Goal: Check status: Check status

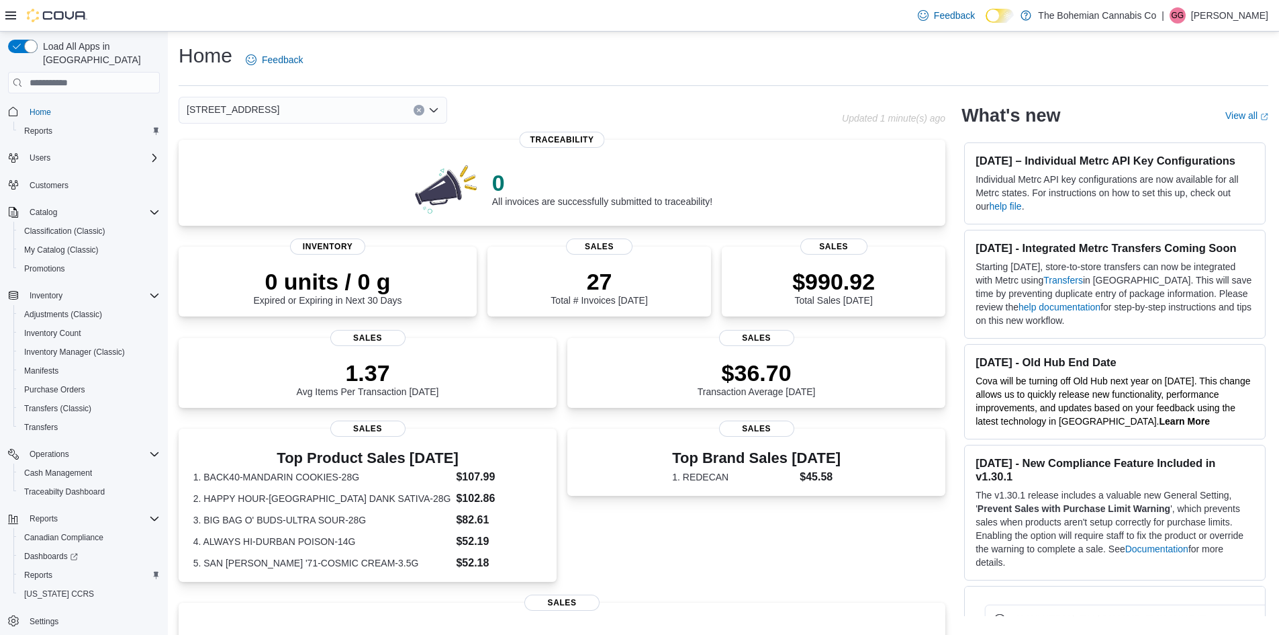
click at [431, 109] on icon "Open list of options" at bounding box center [434, 110] width 8 height 4
click at [397, 150] on div "[STREET_ADDRESS][PERSON_NAME][PERSON_NAME]" at bounding box center [321, 152] width 236 height 13
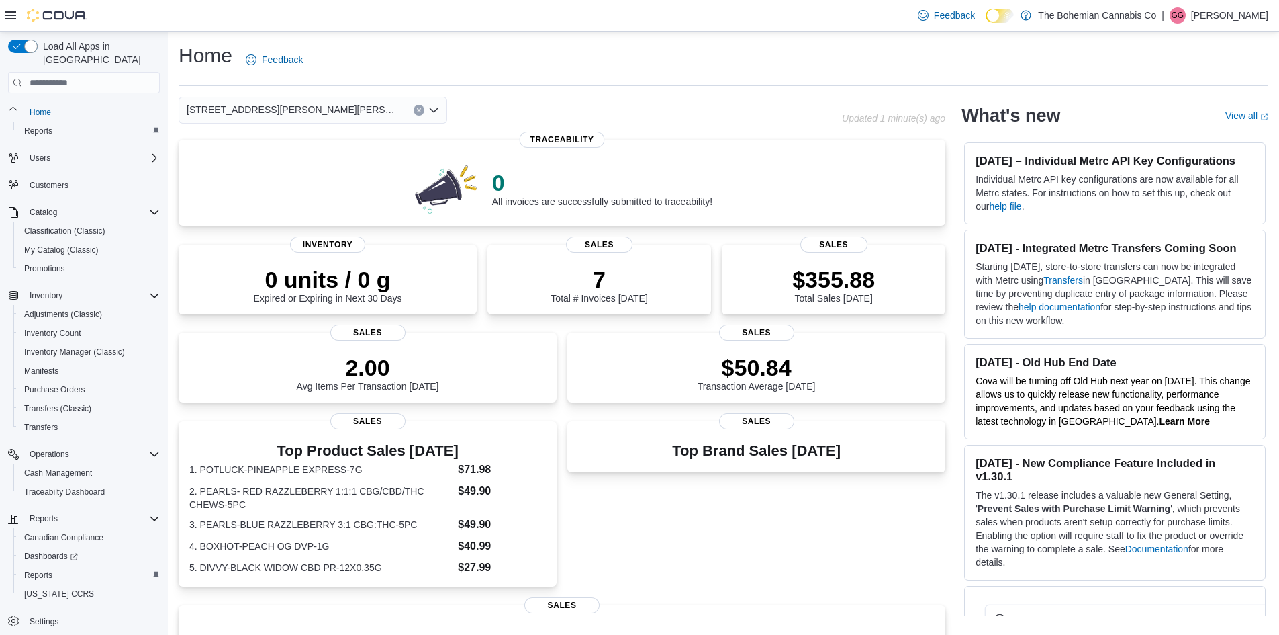
click at [437, 111] on icon "Open list of options" at bounding box center [433, 110] width 11 height 11
click at [316, 169] on span "[STREET_ADDRESS]" at bounding box center [270, 171] width 93 height 13
